Goal: Go to known website: Access a specific website the user already knows

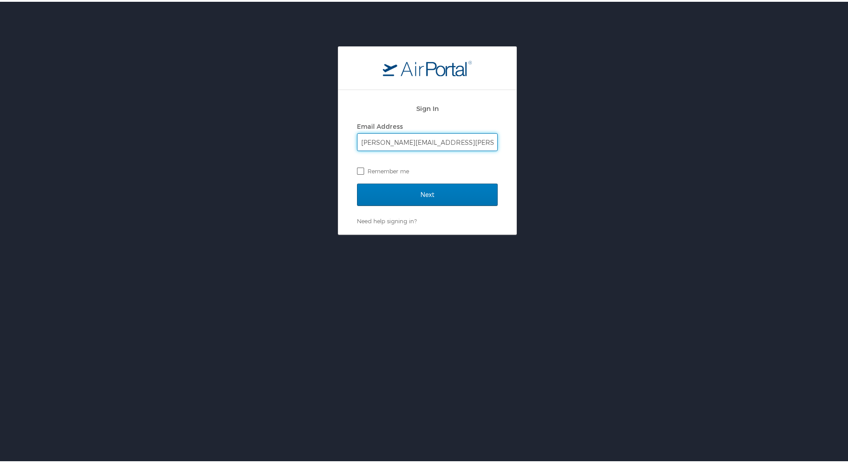
type input "[PERSON_NAME][EMAIL_ADDRESS][PERSON_NAME][DOMAIN_NAME]"
click at [357, 169] on label "Remember me" at bounding box center [427, 168] width 141 height 13
click at [357, 169] on input "Remember me" at bounding box center [360, 169] width 6 height 6
checkbox input "true"
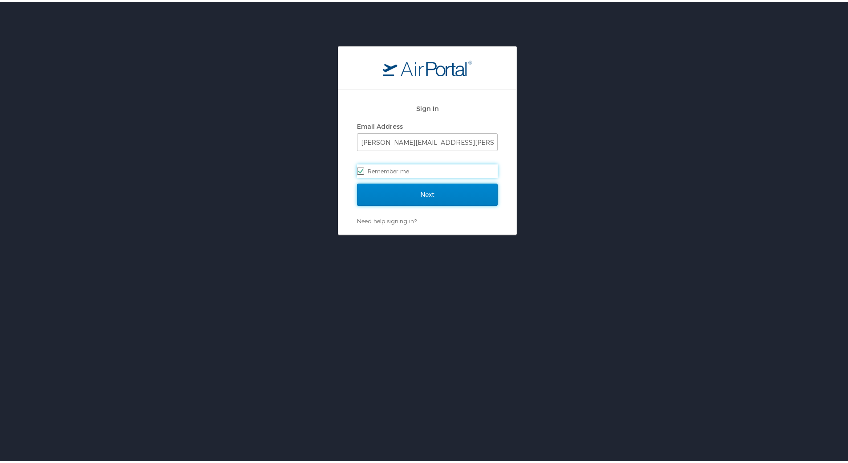
click at [392, 197] on input "Next" at bounding box center [427, 193] width 141 height 22
